Goal: Obtain resource: Obtain resource

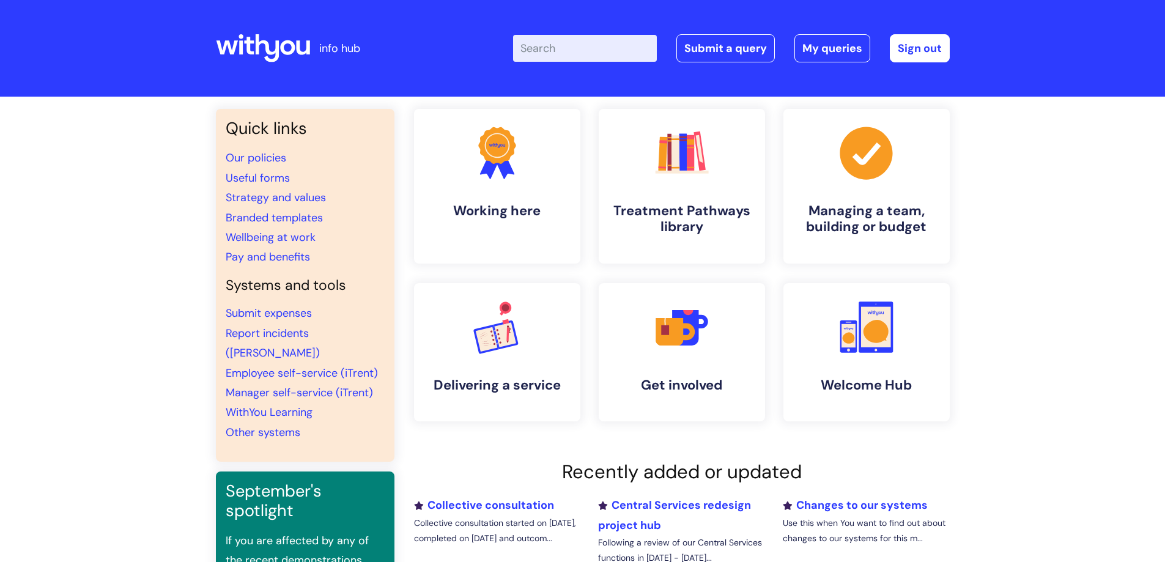
click at [570, 52] on input "Enter your search term here..." at bounding box center [585, 48] width 144 height 27
click at [257, 180] on link "Useful forms" at bounding box center [258, 178] width 64 height 15
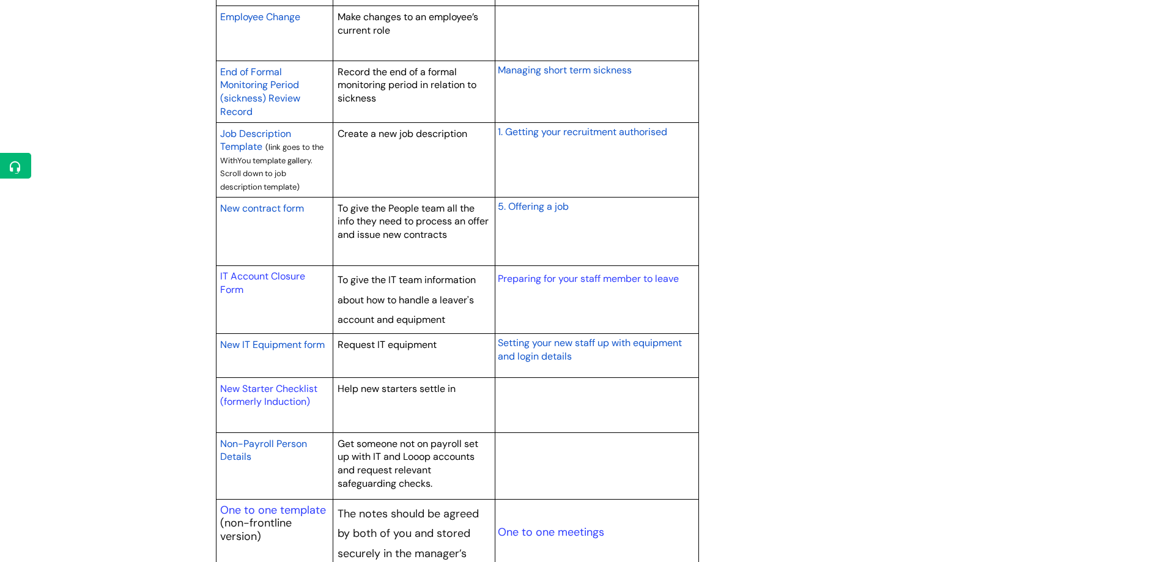
scroll to position [1039, 0]
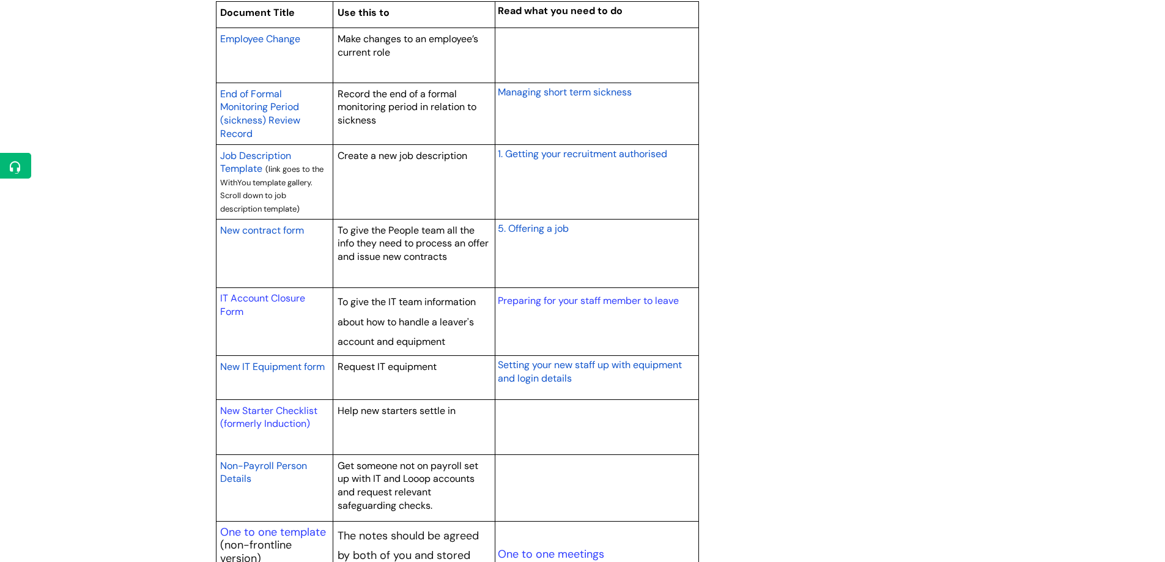
click at [287, 230] on span "New contract form" at bounding box center [262, 230] width 84 height 13
